Goal: Transaction & Acquisition: Purchase product/service

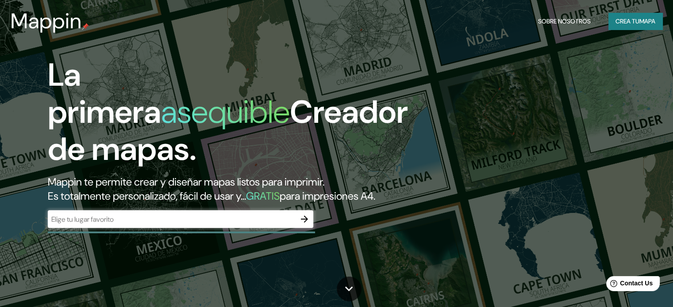
click at [179, 227] on div "​" at bounding box center [180, 220] width 265 height 18
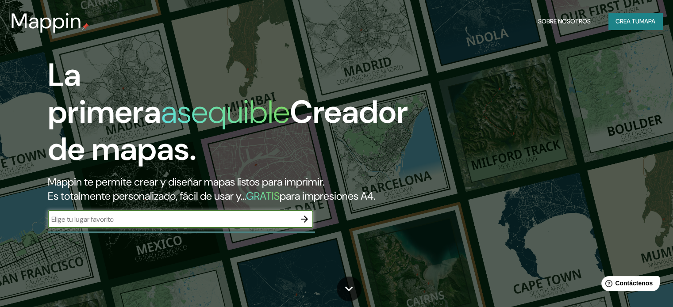
type input "g"
type input "francia"
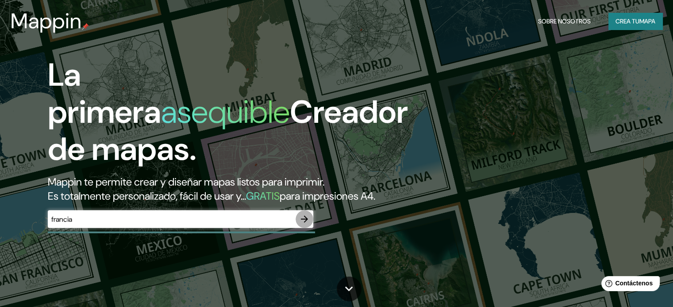
click at [305, 225] on icon "button" at bounding box center [304, 219] width 11 height 11
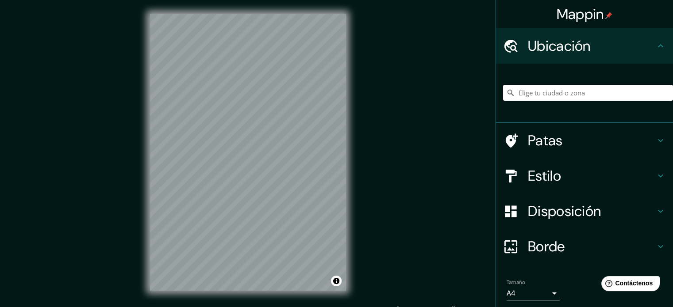
click at [525, 95] on input "Elige tu ciudad o zona" at bounding box center [588, 93] width 170 height 16
click at [534, 90] on input "[GEOGRAPHIC_DATA]" at bounding box center [588, 93] width 170 height 16
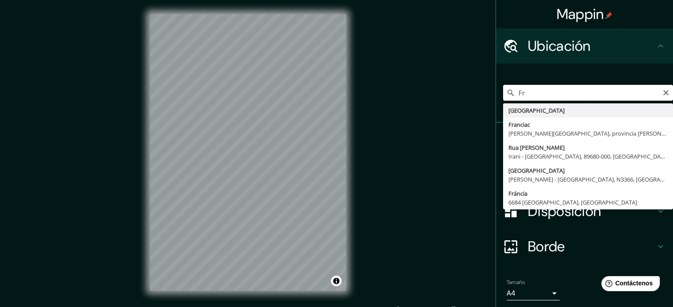
type input "F"
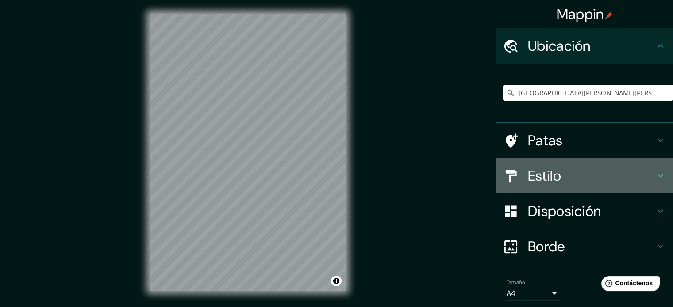
click at [579, 181] on h4 "Estilo" at bounding box center [591, 176] width 127 height 18
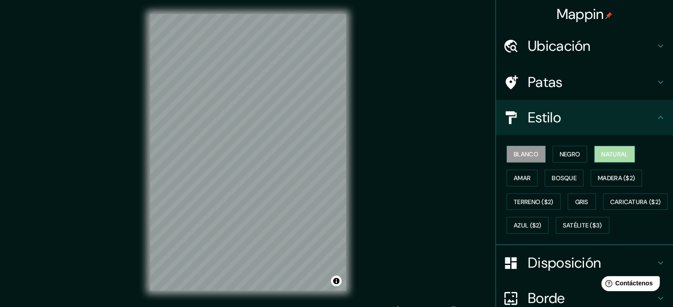
click at [604, 149] on font "Natural" at bounding box center [614, 154] width 27 height 11
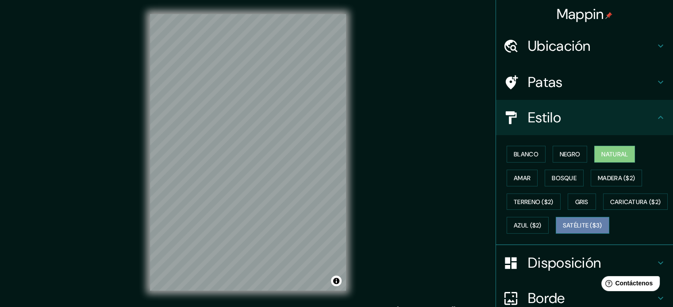
click at [563, 230] on font "Satélite ($3)" at bounding box center [582, 226] width 39 height 8
click at [547, 48] on font "Ubicación" at bounding box center [559, 46] width 63 height 19
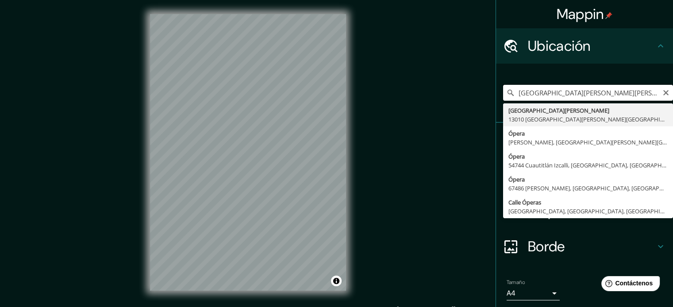
click at [552, 92] on input "[GEOGRAPHIC_DATA][PERSON_NAME][PERSON_NAME][GEOGRAPHIC_DATA]" at bounding box center [588, 93] width 170 height 16
drag, startPoint x: 628, startPoint y: 92, endPoint x: 511, endPoint y: 98, distance: 117.4
click at [511, 98] on input "[GEOGRAPHIC_DATA][PERSON_NAME][PERSON_NAME][GEOGRAPHIC_DATA]" at bounding box center [588, 93] width 170 height 16
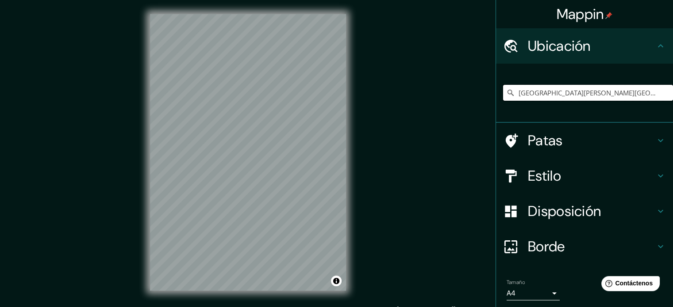
type input "[GEOGRAPHIC_DATA][PERSON_NAME][GEOGRAPHIC_DATA]"
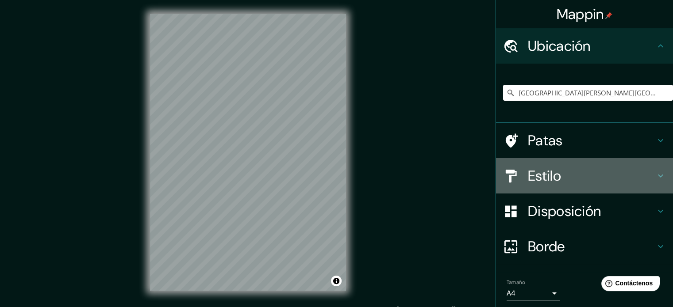
click at [556, 178] on h4 "Estilo" at bounding box center [591, 176] width 127 height 18
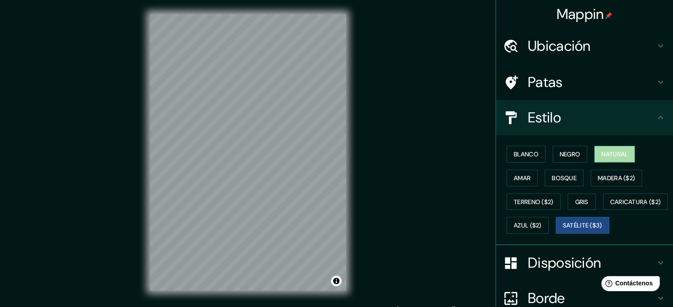
click at [601, 151] on font "Natural" at bounding box center [614, 154] width 27 height 8
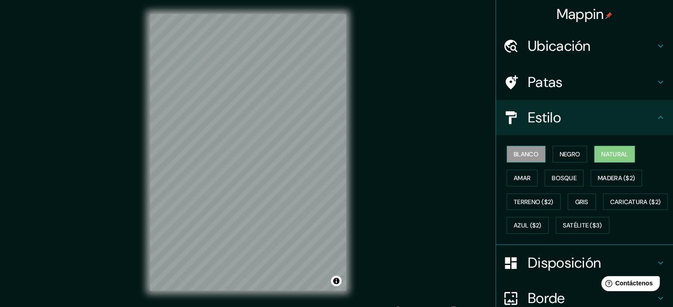
click at [525, 154] on font "Blanco" at bounding box center [526, 154] width 25 height 8
click at [552, 154] on button "Negro" at bounding box center [569, 154] width 35 height 17
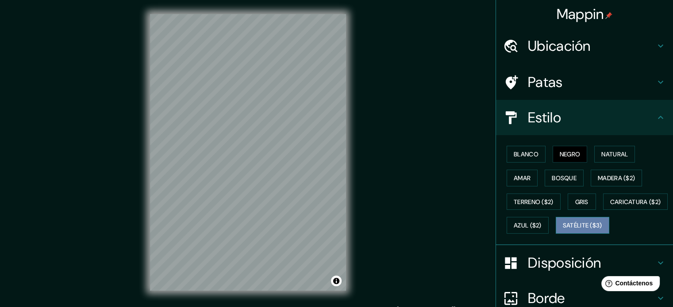
click at [563, 231] on font "Satélite ($3)" at bounding box center [582, 225] width 39 height 11
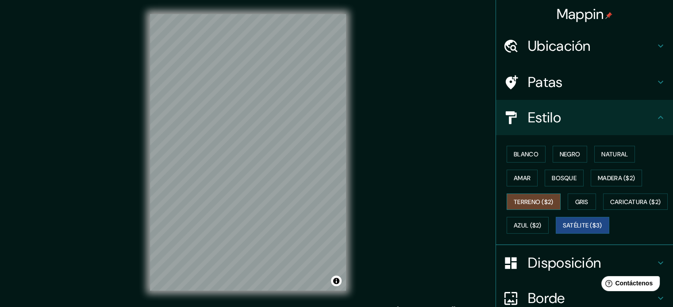
click at [537, 201] on font "Terreno ($2)" at bounding box center [534, 202] width 40 height 8
click at [563, 230] on font "Satélite ($3)" at bounding box center [582, 226] width 39 height 8
